Goal: Download file/media

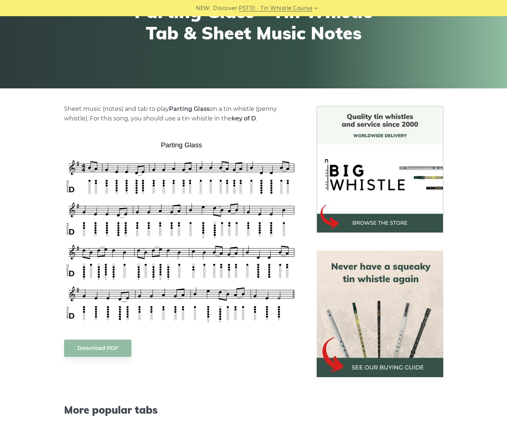
scroll to position [147, 0]
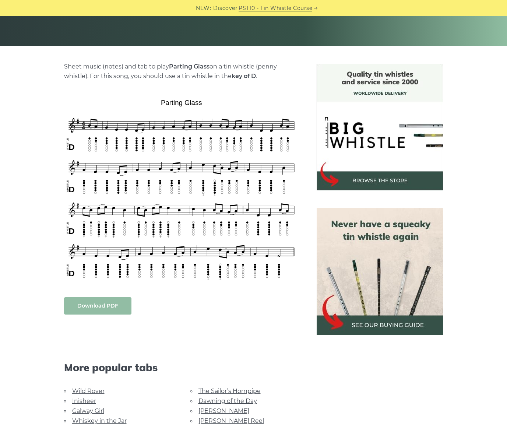
click at [101, 313] on link "Download PDF" at bounding box center [97, 305] width 67 height 17
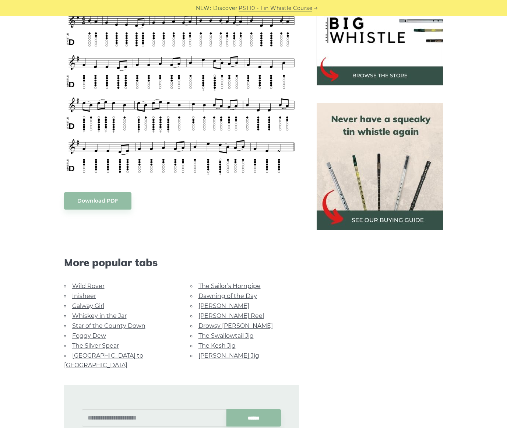
scroll to position [295, 0]
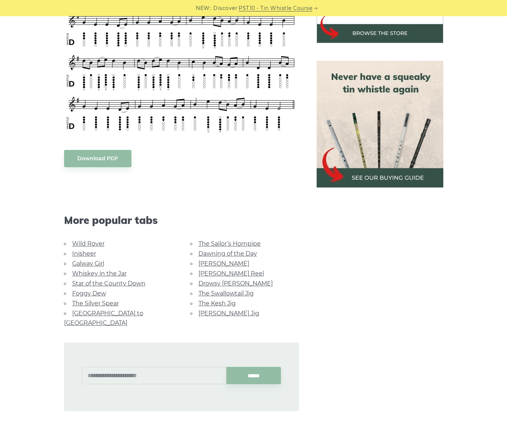
click at [223, 253] on link "Dawning of the Day" at bounding box center [228, 253] width 59 height 7
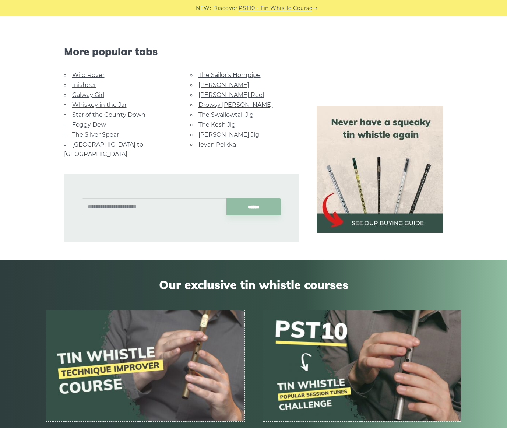
scroll to position [295, 0]
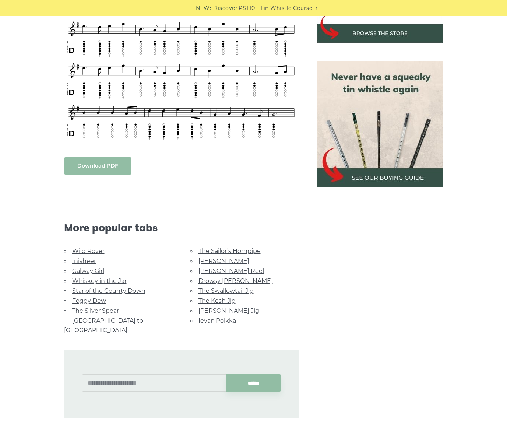
click at [97, 170] on link "Download PDF" at bounding box center [97, 165] width 67 height 17
click at [225, 272] on link "[PERSON_NAME] Reel" at bounding box center [232, 271] width 66 height 7
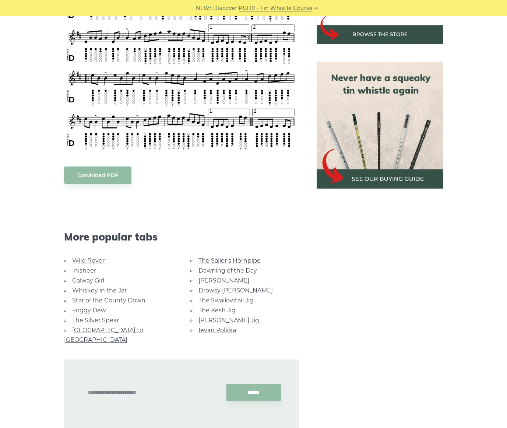
scroll to position [295, 0]
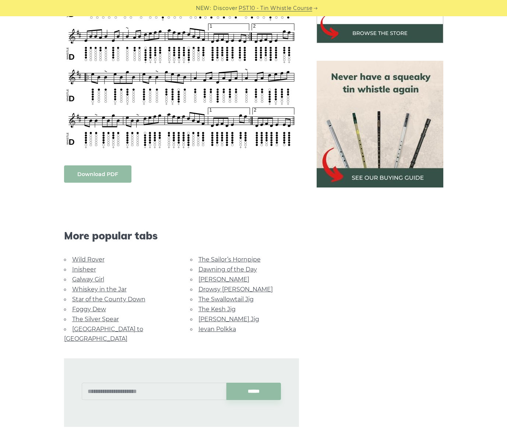
click at [99, 175] on link "Download PDF" at bounding box center [97, 173] width 67 height 17
click at [211, 270] on link "Dawning of the Day" at bounding box center [228, 269] width 59 height 7
click at [232, 256] on link "The Sailor’s Hornpipe" at bounding box center [230, 259] width 62 height 7
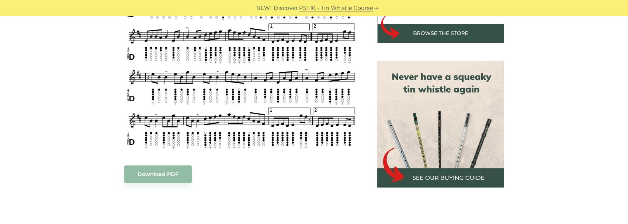
scroll to position [147, 0]
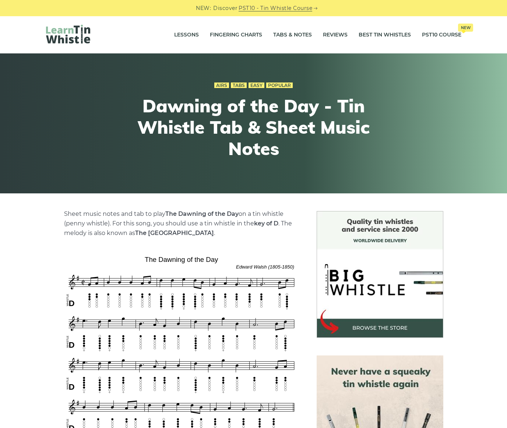
drag, startPoint x: 205, startPoint y: 255, endPoint x: 201, endPoint y: 257, distance: 4.0
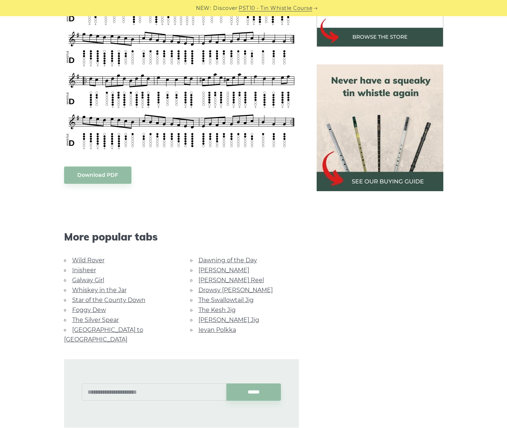
scroll to position [295, 0]
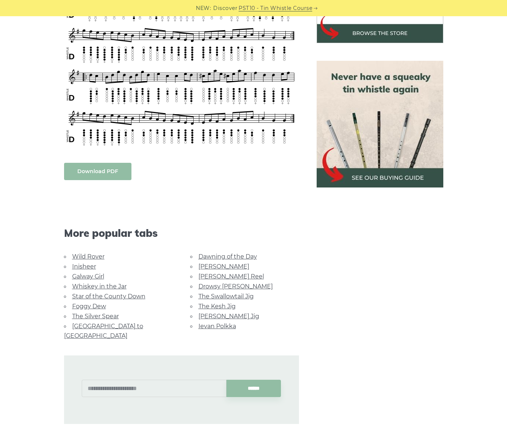
click at [106, 169] on link "Download PDF" at bounding box center [97, 171] width 67 height 17
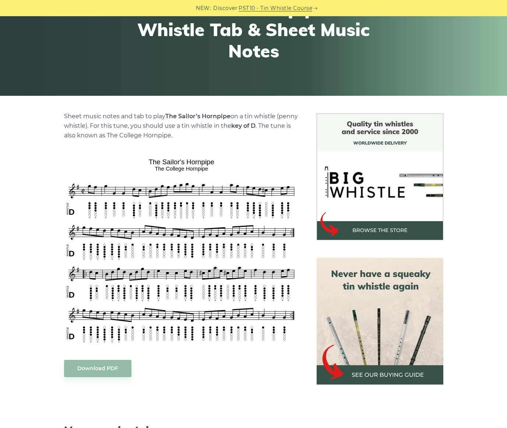
scroll to position [0, 0]
